Goal: Task Accomplishment & Management: Use online tool/utility

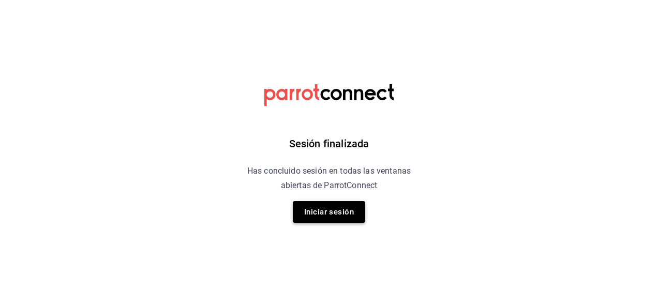
click at [335, 207] on button "Iniciar sesión" at bounding box center [329, 212] width 72 height 22
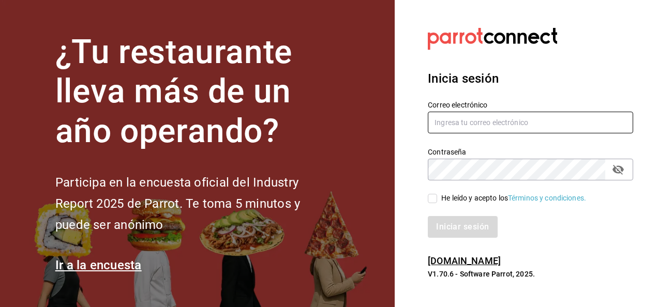
type input "[PERSON_NAME][EMAIL_ADDRESS][PERSON_NAME][DOMAIN_NAME]"
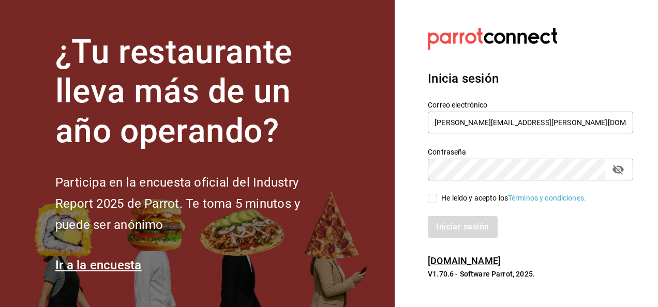
click at [433, 198] on input "He leído y acepto los Términos y condiciones." at bounding box center [432, 198] width 9 height 9
checkbox input "true"
click at [453, 223] on button "Iniciar sesión" at bounding box center [463, 227] width 70 height 22
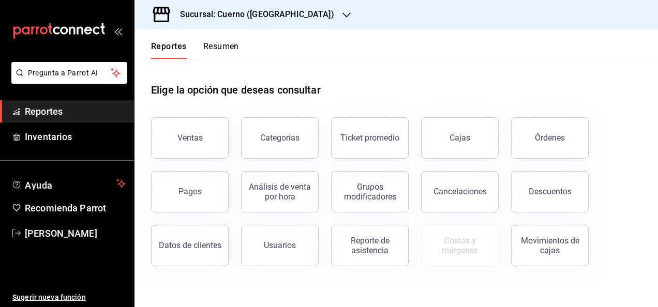
click at [342, 13] on icon "button" at bounding box center [346, 15] width 8 height 8
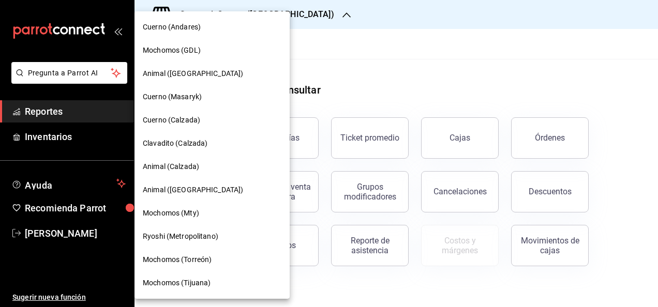
click at [173, 166] on span "Animal (Calzada)" at bounding box center [171, 166] width 56 height 11
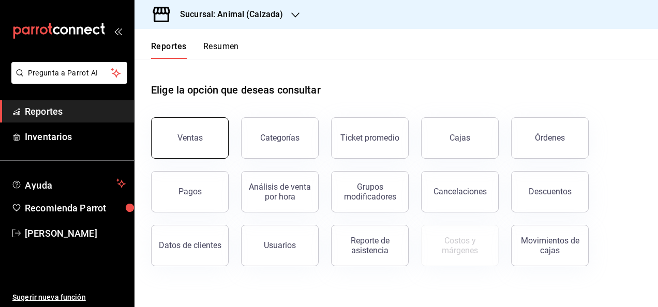
click at [211, 129] on button "Ventas" at bounding box center [190, 137] width 78 height 41
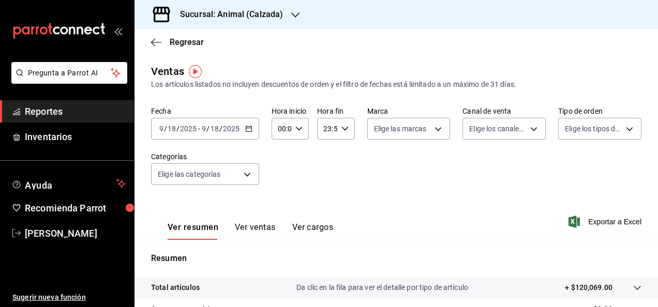
click at [250, 128] on icon "button" at bounding box center [248, 128] width 7 height 7
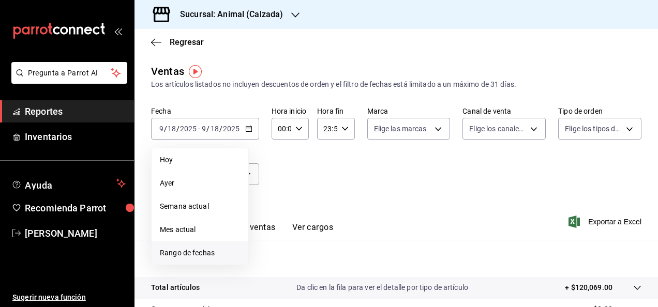
click at [193, 251] on span "Rango de fechas" at bounding box center [200, 253] width 80 height 11
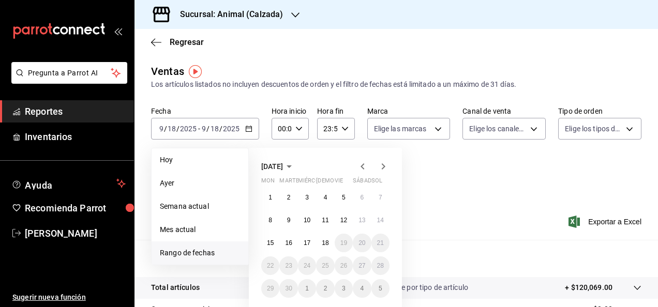
click at [362, 167] on icon "button" at bounding box center [362, 166] width 12 height 12
click at [271, 269] on button "18" at bounding box center [270, 265] width 18 height 19
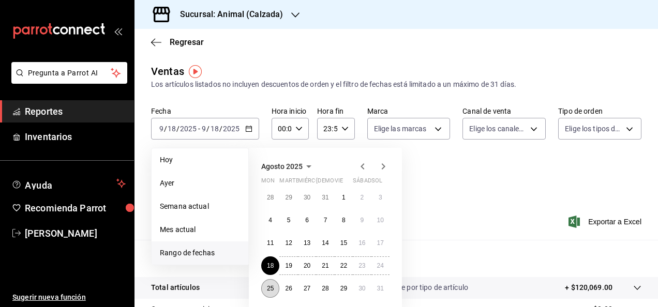
click at [274, 290] on abbr "25" at bounding box center [270, 288] width 7 height 7
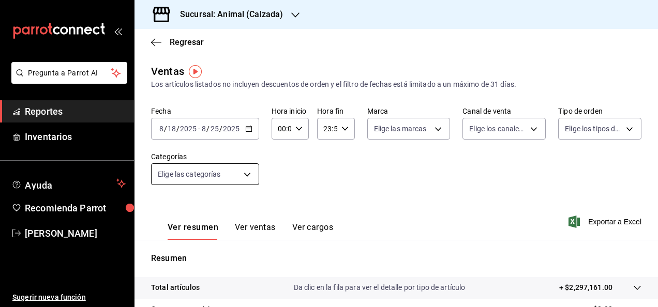
click at [248, 174] on body "Pregunta a Parrot AI Reportes Inventarios Ayuda Recomienda Parrot Rubén Luz Sug…" at bounding box center [329, 153] width 658 height 307
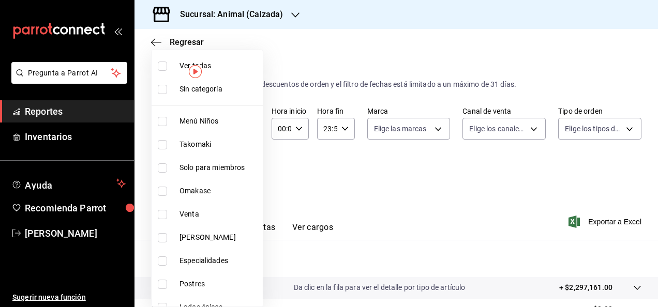
click at [357, 169] on div at bounding box center [329, 153] width 658 height 307
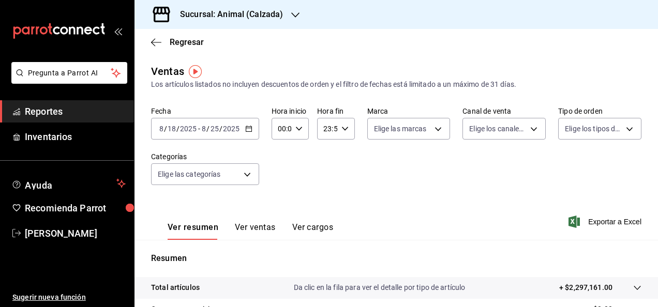
click at [295, 132] on icon "button" at bounding box center [298, 128] width 7 height 7
click at [281, 204] on span "02" at bounding box center [280, 205] width 2 height 8
type input "02:00"
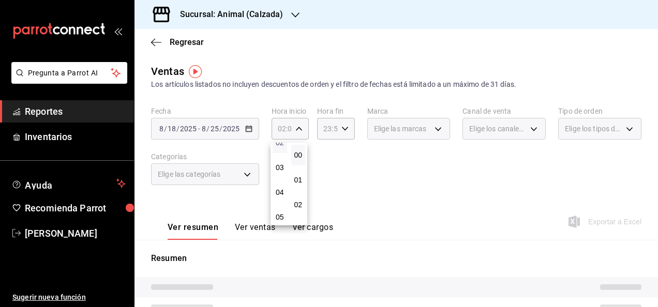
scroll to position [83, 0]
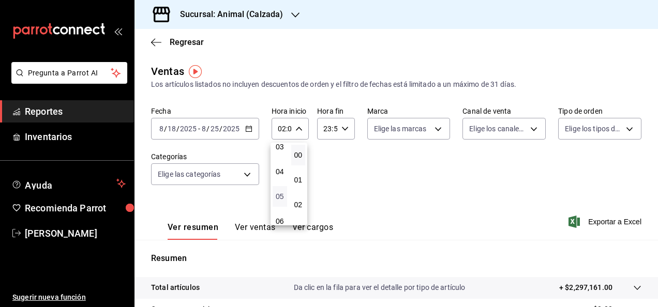
click at [280, 195] on span "05" at bounding box center [280, 196] width 2 height 8
type input "05:00"
click at [345, 131] on div at bounding box center [329, 153] width 658 height 307
click at [345, 131] on icon "button" at bounding box center [344, 128] width 7 height 7
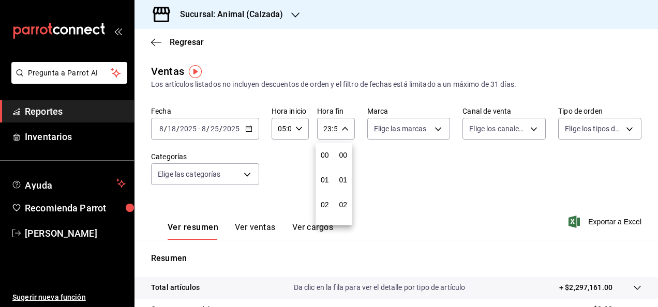
scroll to position [1407, 0]
click at [326, 162] on span "21" at bounding box center [325, 163] width 2 height 8
type input "21:59"
click at [327, 149] on button "05" at bounding box center [325, 155] width 14 height 21
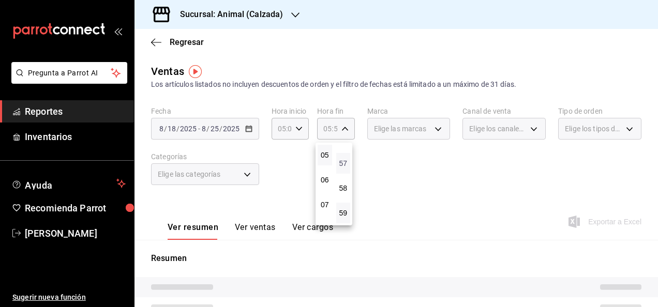
click at [342, 160] on span "57" at bounding box center [343, 163] width 2 height 8
type input "05:57"
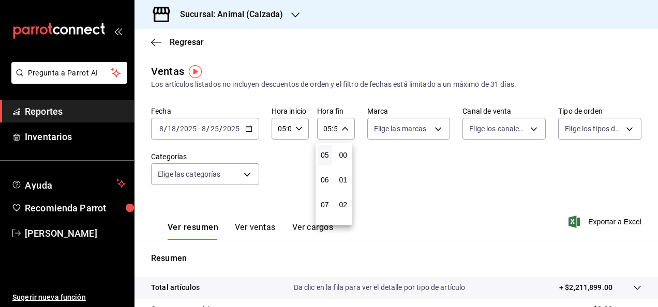
click at [341, 160] on button "00" at bounding box center [343, 155] width 14 height 21
type input "05:00"
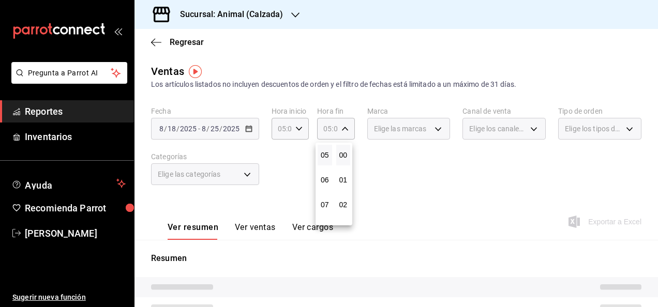
click at [408, 172] on div at bounding box center [329, 153] width 658 height 307
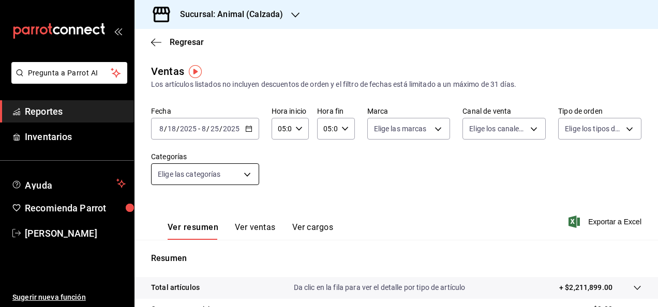
click at [250, 174] on body "Pregunta a Parrot AI Reportes Inventarios Ayuda Recomienda Parrot Rubén Luz Sug…" at bounding box center [329, 153] width 658 height 307
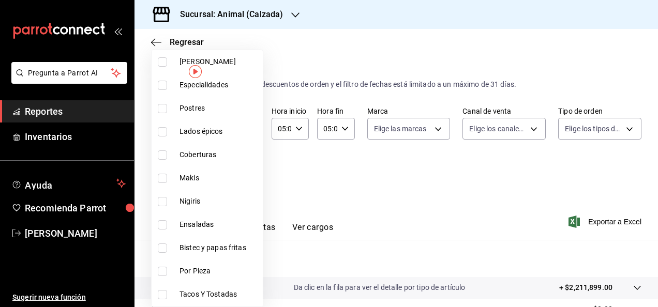
scroll to position [178, 0]
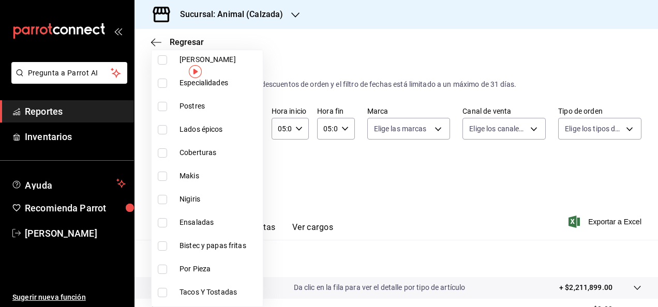
click at [161, 178] on input "checkbox" at bounding box center [162, 176] width 9 height 9
checkbox input "true"
type input "251796a5-de53-4bca-9091-bf78e383e444"
click at [604, 219] on div at bounding box center [329, 153] width 658 height 307
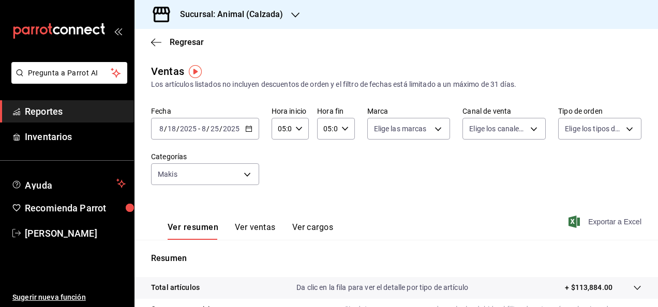
click at [588, 225] on font "Exportar a Excel" at bounding box center [614, 222] width 53 height 8
click at [247, 126] on icon "button" at bounding box center [248, 128] width 7 height 7
